Goal: Task Accomplishment & Management: Manage account settings

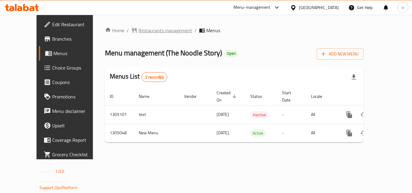
click at [138, 30] on span "Restaurants management" at bounding box center [165, 30] width 54 height 7
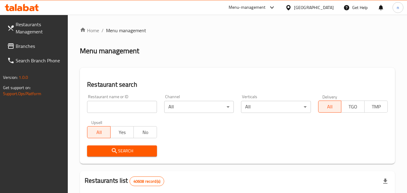
click at [118, 105] on input "search" at bounding box center [122, 107] width 70 height 12
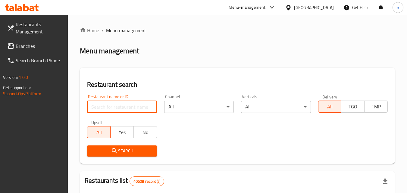
paste input "703529"
type input "703529"
click button "Search" at bounding box center [122, 151] width 70 height 11
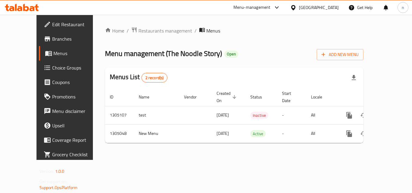
click at [52, 67] on span "Choice Groups" at bounding box center [76, 67] width 48 height 7
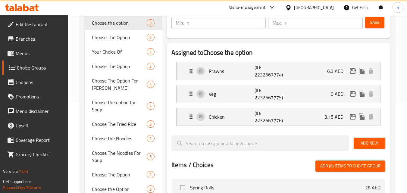
scroll to position [90, 0]
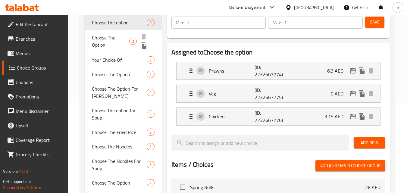
click at [112, 36] on span "Choose The Option" at bounding box center [110, 41] width 37 height 14
type input "Choose The Option"
type input "اختر خيار"
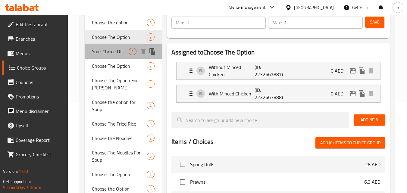
click at [102, 52] on span "Your Choice Of" at bounding box center [110, 51] width 37 height 7
type input "Your Choice Of"
type input "إختيارك من"
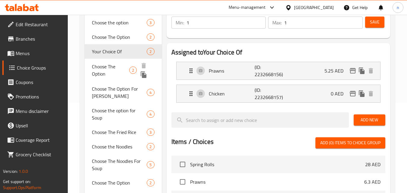
click at [101, 70] on span "Choose The Option" at bounding box center [110, 70] width 37 height 14
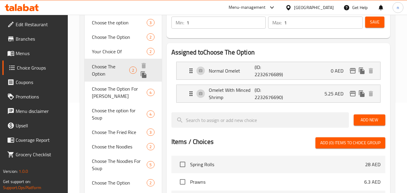
type input "Choose The Option"
type input "اختر الخيار"
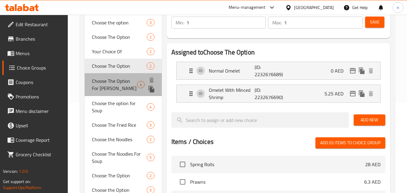
click at [100, 91] on span "Choose The Option For [PERSON_NAME]" at bounding box center [114, 84] width 45 height 14
type input "Choose The Option For [PERSON_NAME]"
type input "اختر خيار كاري"
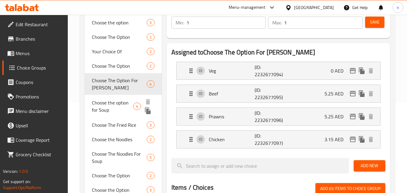
click at [102, 107] on span "Choose the option for Soup" at bounding box center [112, 106] width 41 height 14
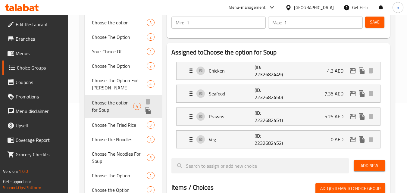
type input "Choose the option for Soup"
type input "0"
type input "4"
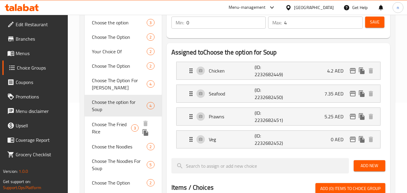
click at [108, 125] on span "Choose The Fried Rice" at bounding box center [111, 128] width 39 height 14
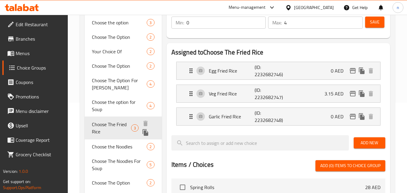
type input "Choose The Fried Rice"
type input "اختر أرز مقلي"
type input "1"
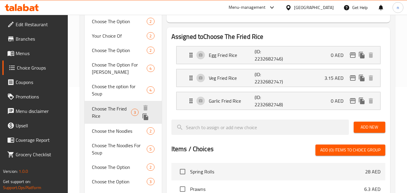
scroll to position [121, 0]
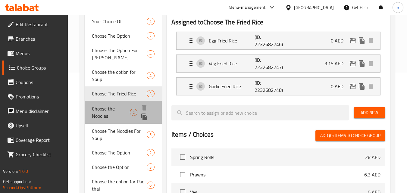
click at [111, 111] on span "Choose the Noodles" at bounding box center [111, 112] width 38 height 14
type input "Choose the Noodles"
type input "اختر المعكرونة"
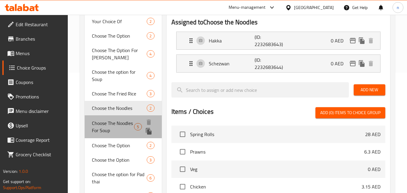
click at [110, 133] on span "Choose The Noodles For Soup" at bounding box center [113, 127] width 42 height 14
type input "Choose The Noodles For Soup"
type input "اختر نودلز لحساء"
type input "0"
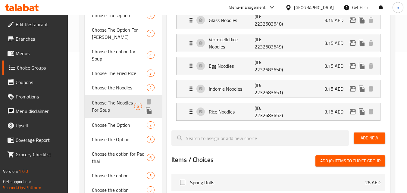
scroll to position [181, 0]
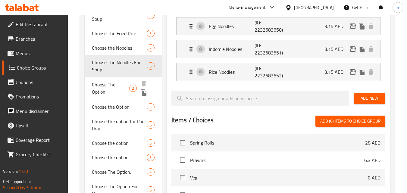
click at [112, 84] on span "Choose The Option" at bounding box center [110, 88] width 37 height 14
type input "Choose The Option"
type input "اختر الخيار"
type input "1"
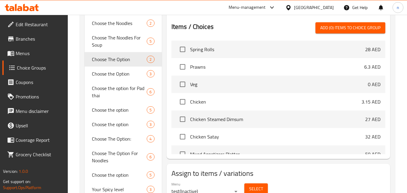
scroll to position [211, 0]
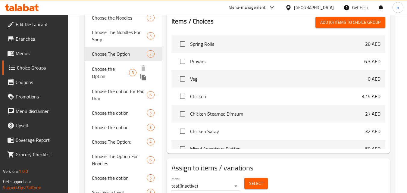
click at [115, 70] on span "Choose the Option" at bounding box center [110, 72] width 37 height 14
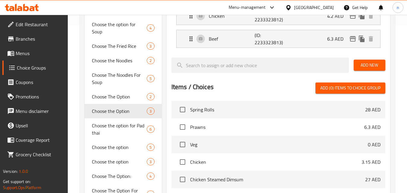
scroll to position [181, 0]
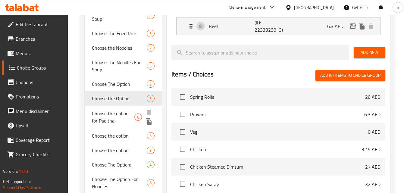
click at [115, 116] on span "Choose the option for Pad thai" at bounding box center [113, 117] width 43 height 14
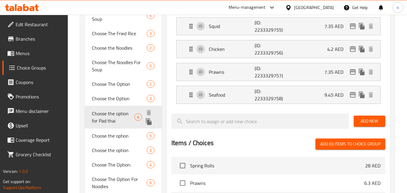
type input "Choose the option for Pad thai"
type input "اختر خيارباد تاي"
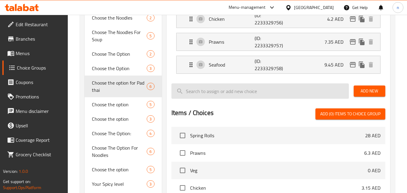
scroll to position [241, 0]
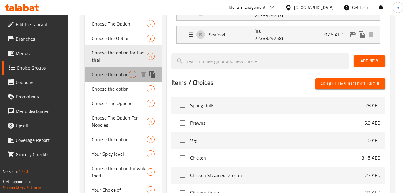
click at [113, 78] on span "Choose the option" at bounding box center [110, 74] width 37 height 7
type input "Choose the option"
type input "اختر الخيار"
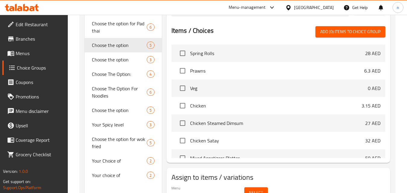
scroll to position [271, 0]
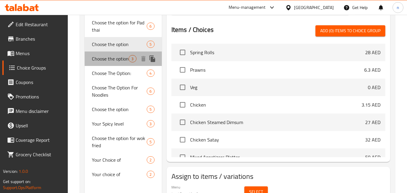
click at [116, 61] on span "Choose the option" at bounding box center [110, 58] width 37 height 7
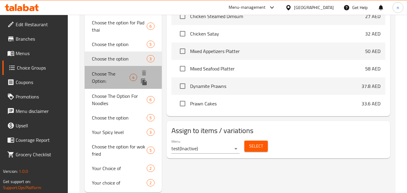
click at [110, 78] on span "Choose The Option:" at bounding box center [111, 77] width 38 height 14
type input "Choose The Option:"
type input "اختر خيار:"
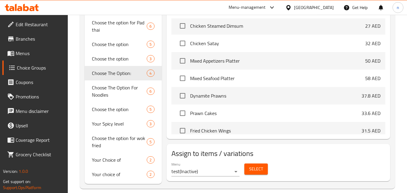
scroll to position [90, 0]
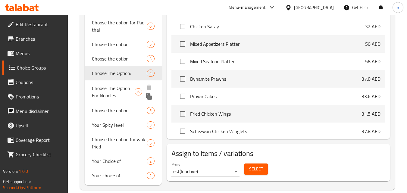
click at [115, 93] on span "Choose The Option For Noodles" at bounding box center [113, 92] width 43 height 14
type input "Choose The Option For Noodles"
type input "اختر خيار معكرونة"
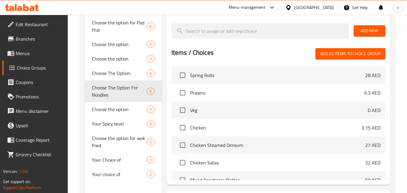
scroll to position [151, 0]
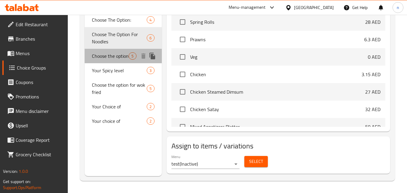
click at [106, 56] on span "Choose the option" at bounding box center [110, 55] width 37 height 7
type input "Choose the option"
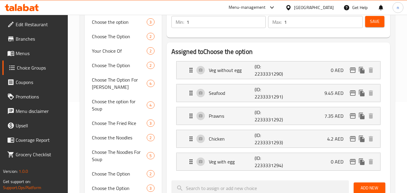
scroll to position [91, 0]
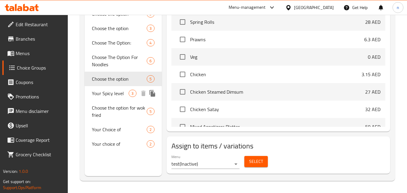
click at [115, 96] on span "Your Spicy level" at bounding box center [110, 93] width 37 height 7
type input "Your Spicy level"
type input "مستوى حار الخاص بك"
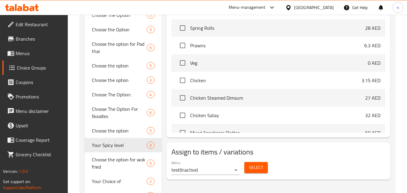
scroll to position [279, 0]
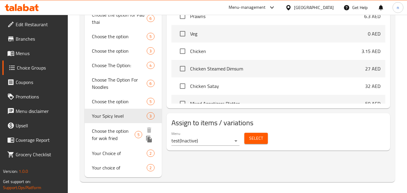
click at [109, 131] on span "Choose the option for wok fried" at bounding box center [113, 135] width 43 height 14
type input "Choose the option for wok fried"
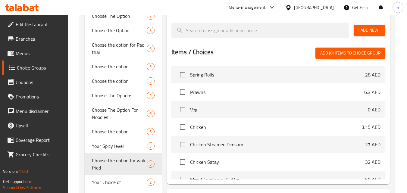
scroll to position [302, 0]
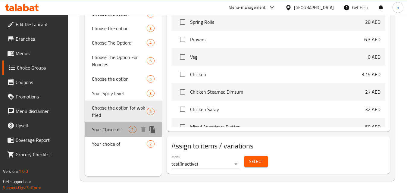
click at [117, 132] on span "Your Choice of" at bounding box center [110, 129] width 37 height 7
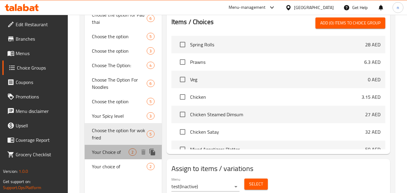
type input "Your Choice of"
type input "اختيارك من"
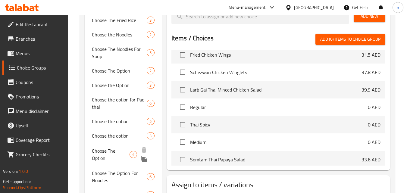
scroll to position [279, 0]
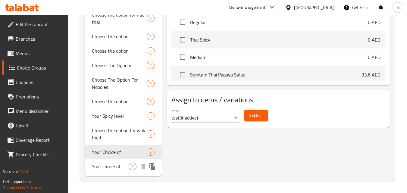
click at [100, 164] on span "Your choice of" at bounding box center [110, 166] width 37 height 7
type input "Your choice of"
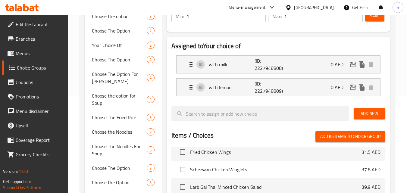
scroll to position [98, 0]
